Goal: Information Seeking & Learning: Learn about a topic

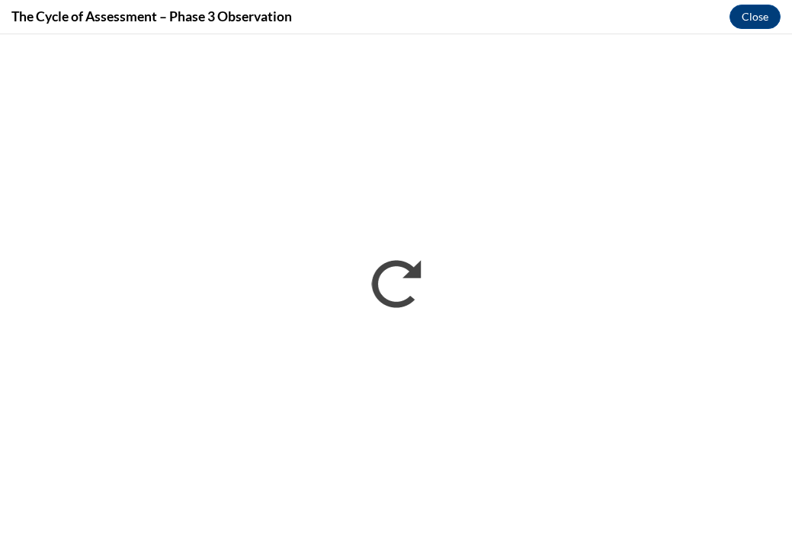
scroll to position [771, 0]
